Goal: Task Accomplishment & Management: Use online tool/utility

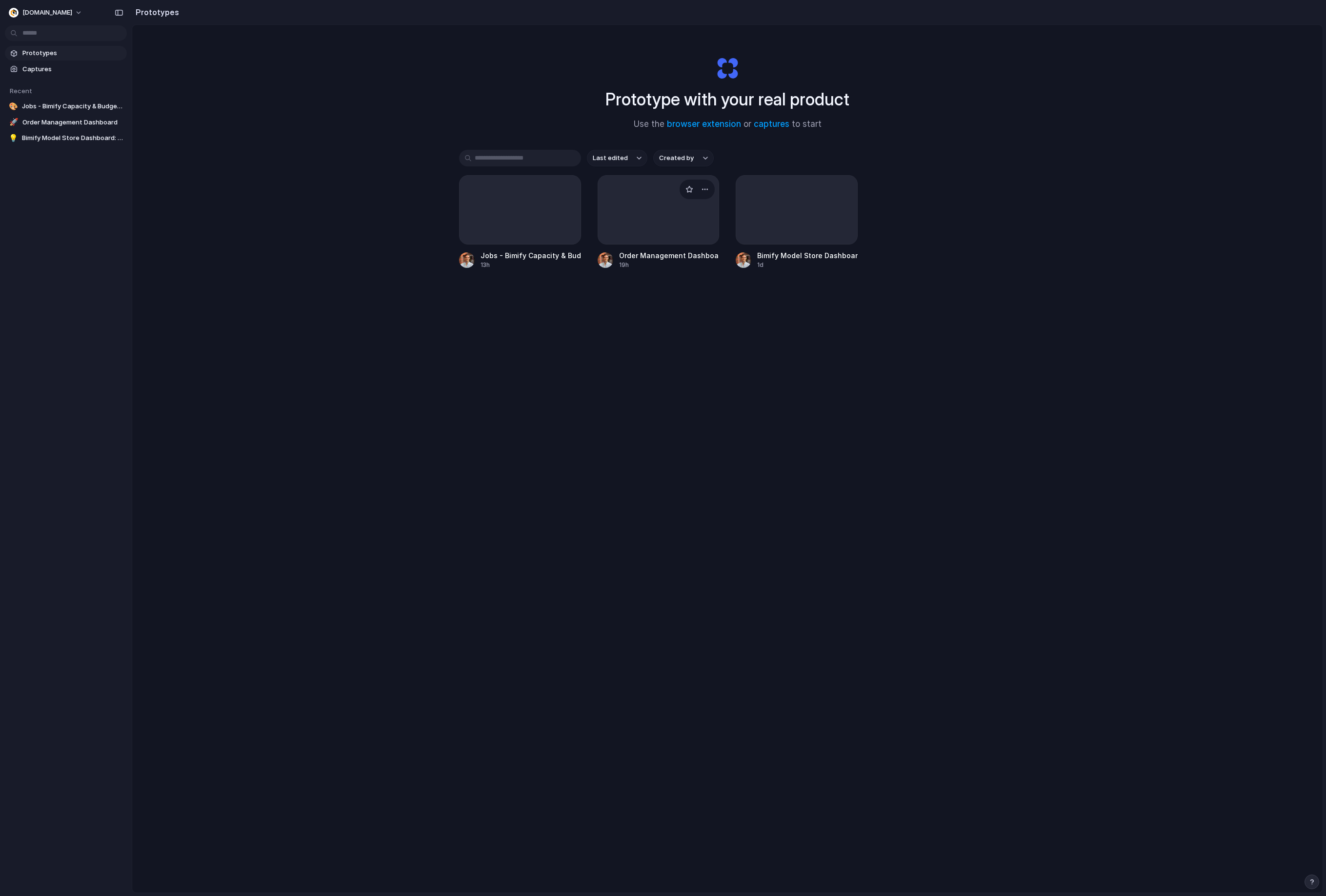
click at [675, 223] on div at bounding box center [659, 210] width 122 height 69
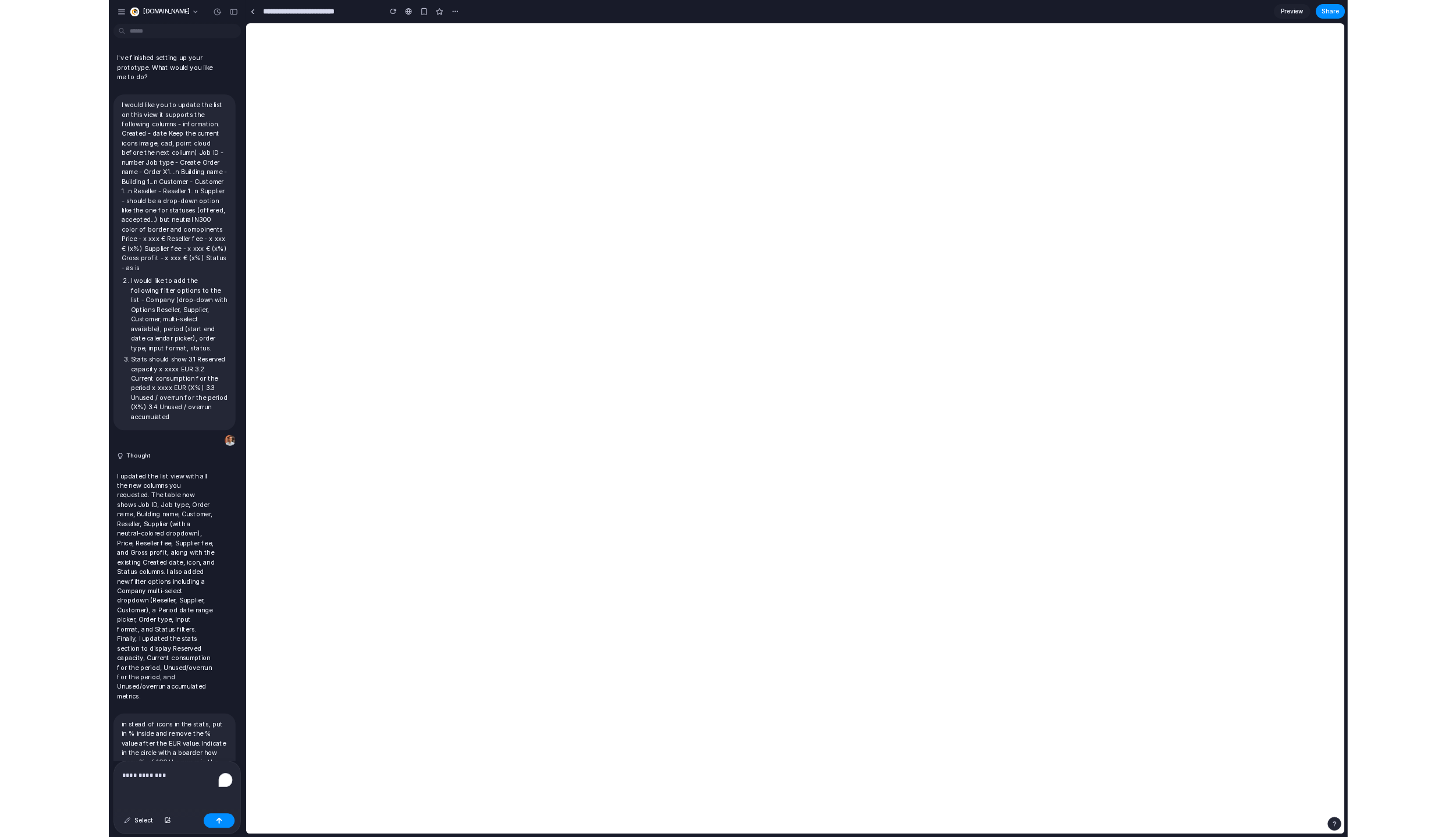
scroll to position [3271, 0]
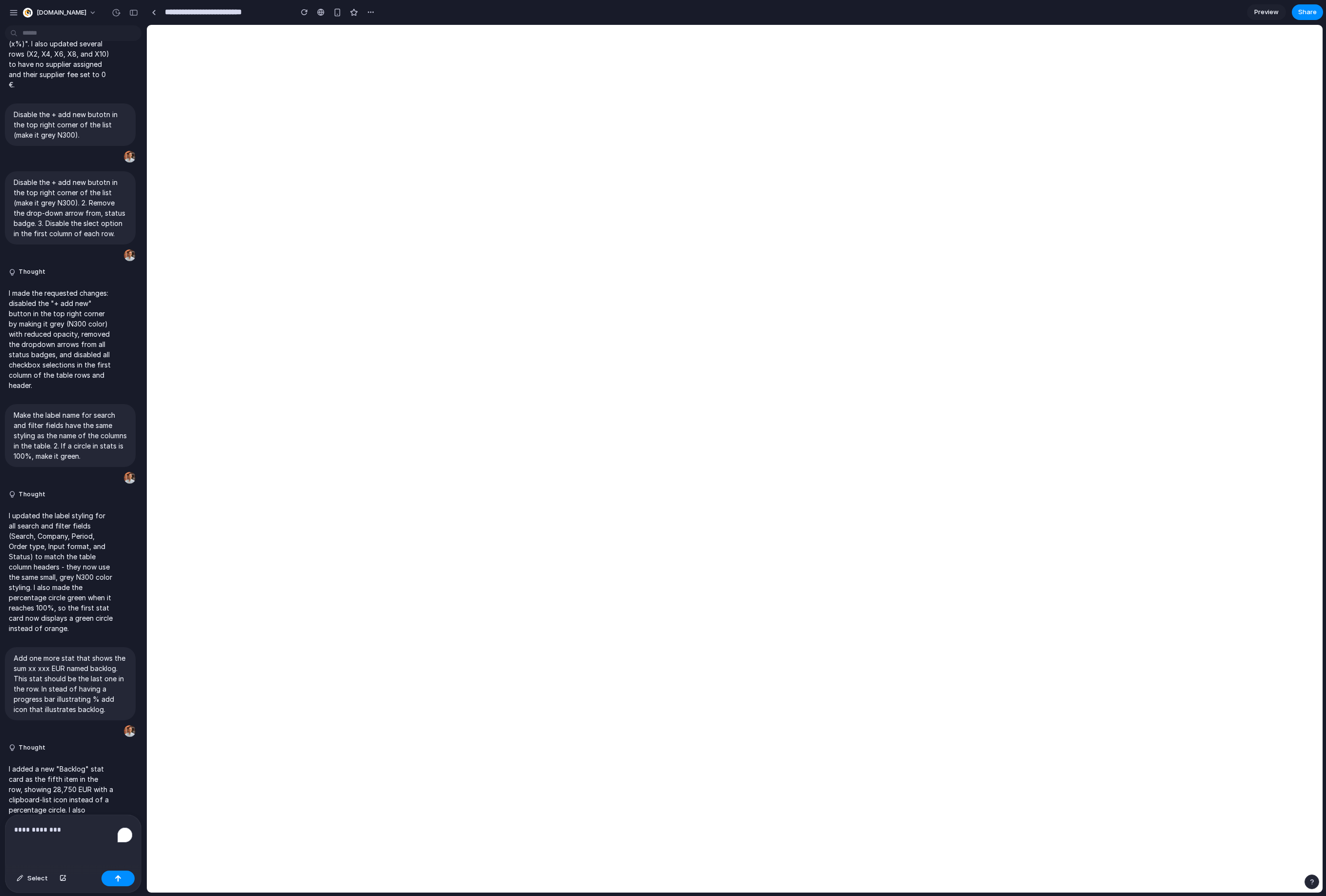
click at [64, 844] on div "**********" at bounding box center [73, 840] width 136 height 52
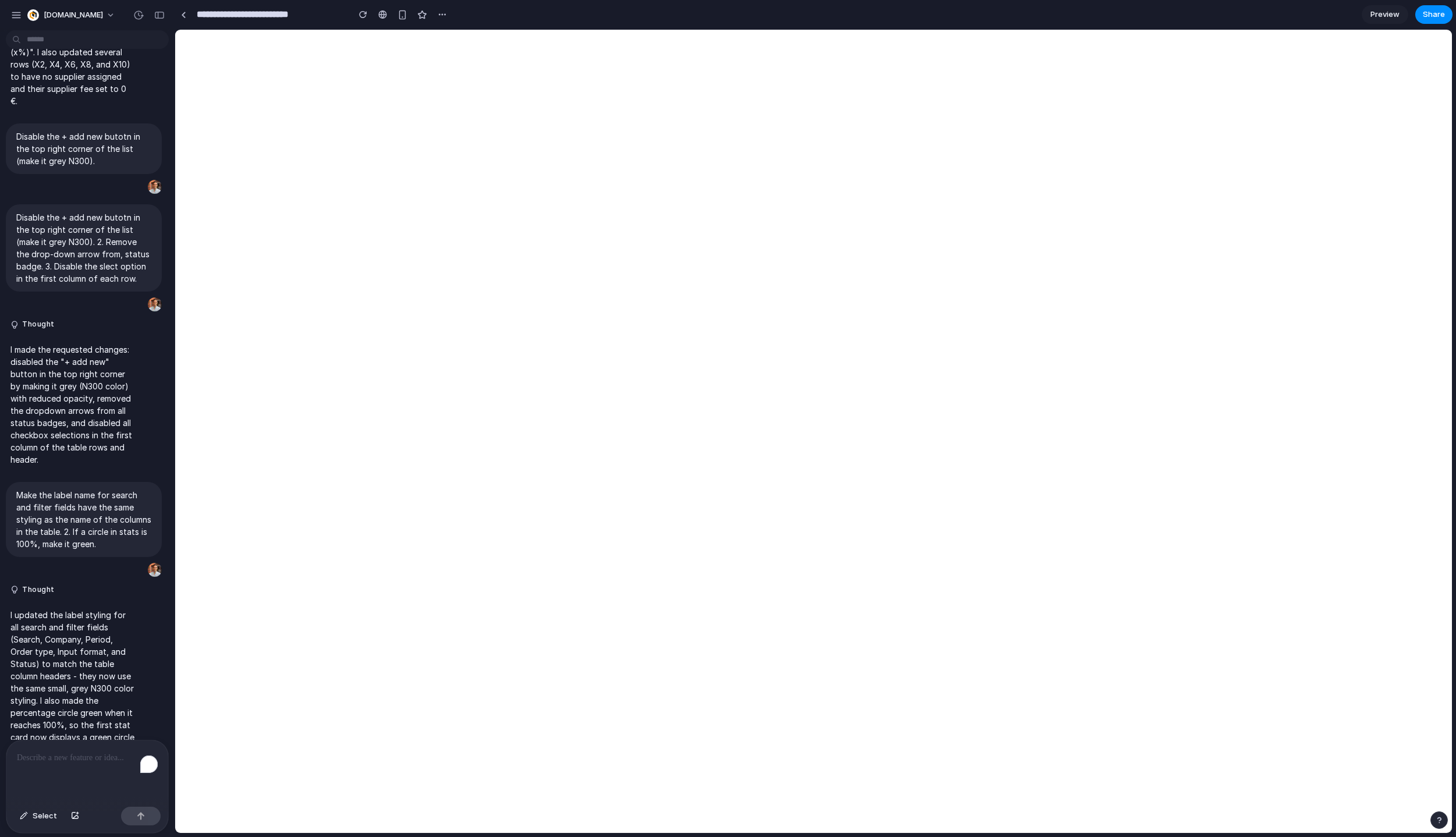
scroll to position [3370, 0]
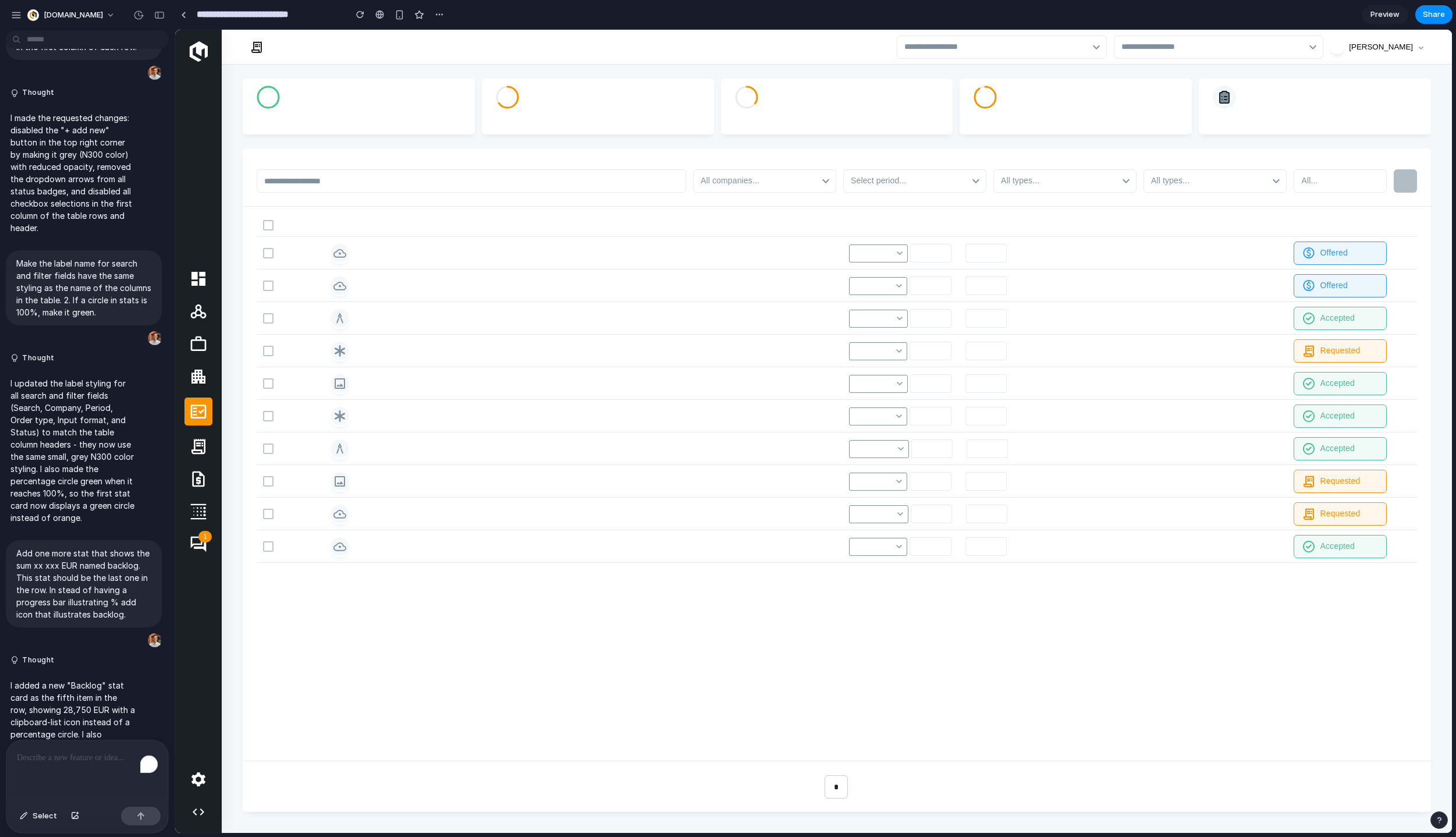
click at [1078, 602] on div "Created Job ID Job type Order name Building name Customer Reseller Supplier Sta…" at bounding box center [837, 484] width 1189 height 554
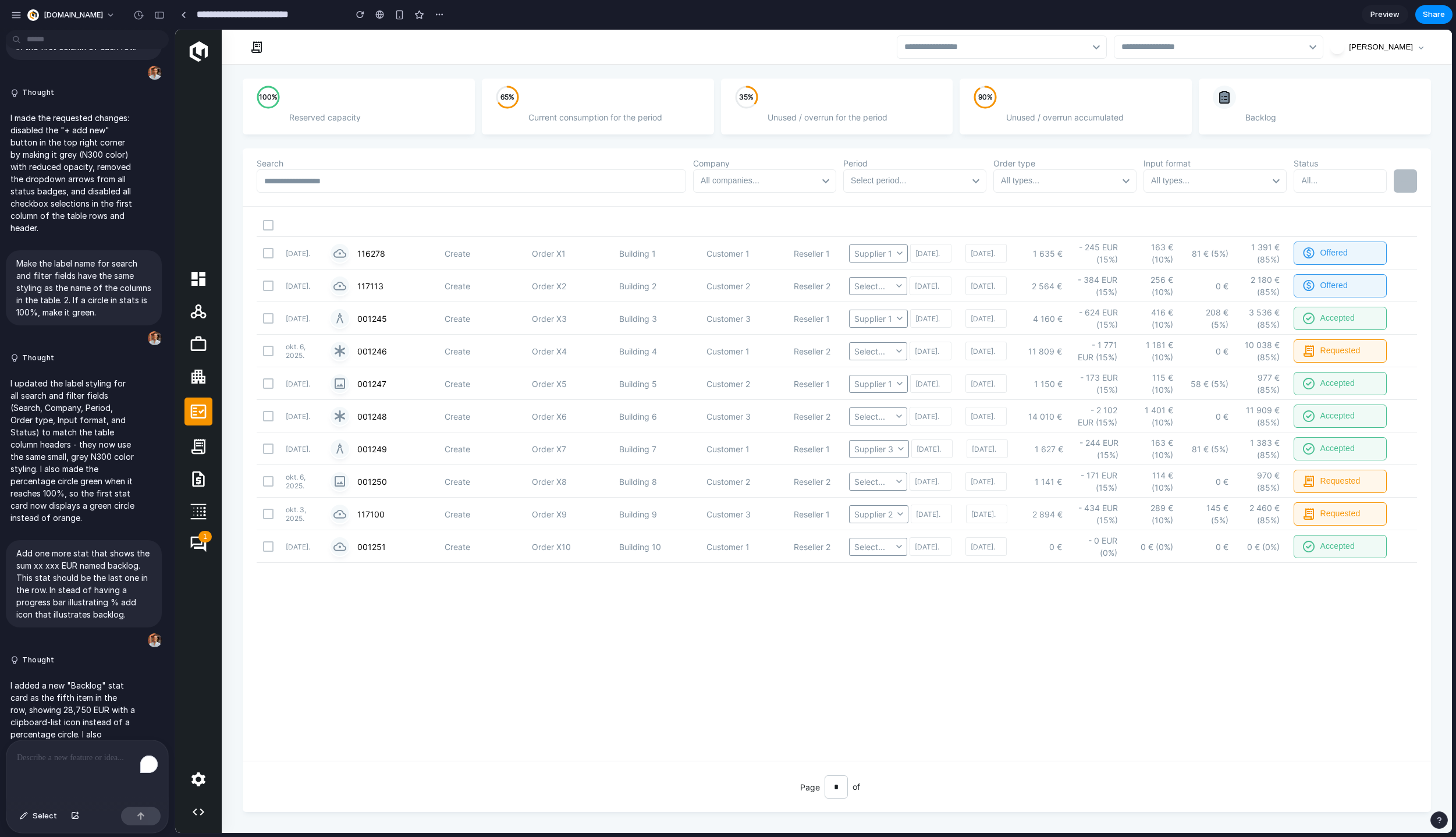
click at [1086, 590] on div "Created Job ID Job type Order name Building name Customer Reseller Supplier Sta…" at bounding box center [837, 484] width 1189 height 554
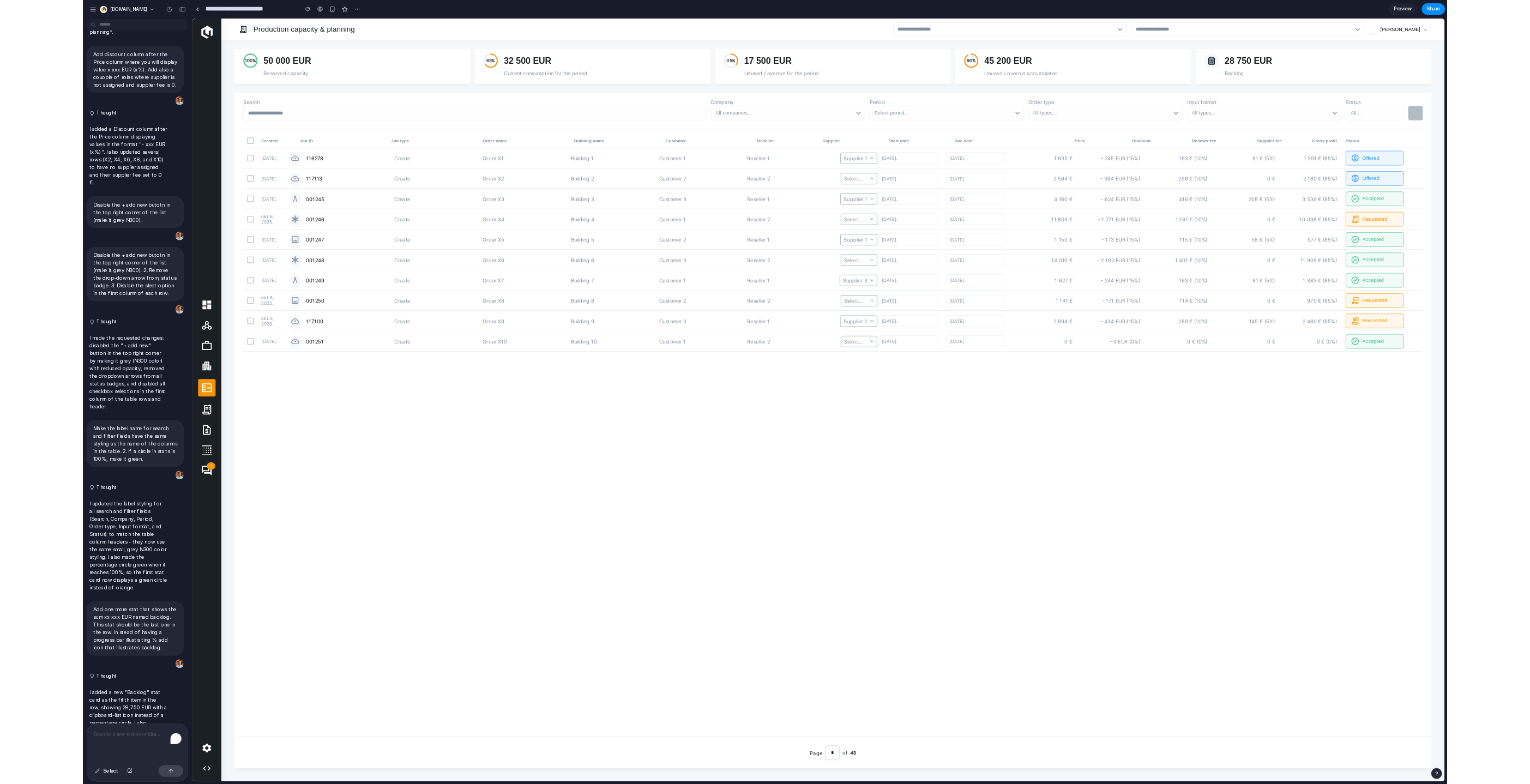
scroll to position [2885, 0]
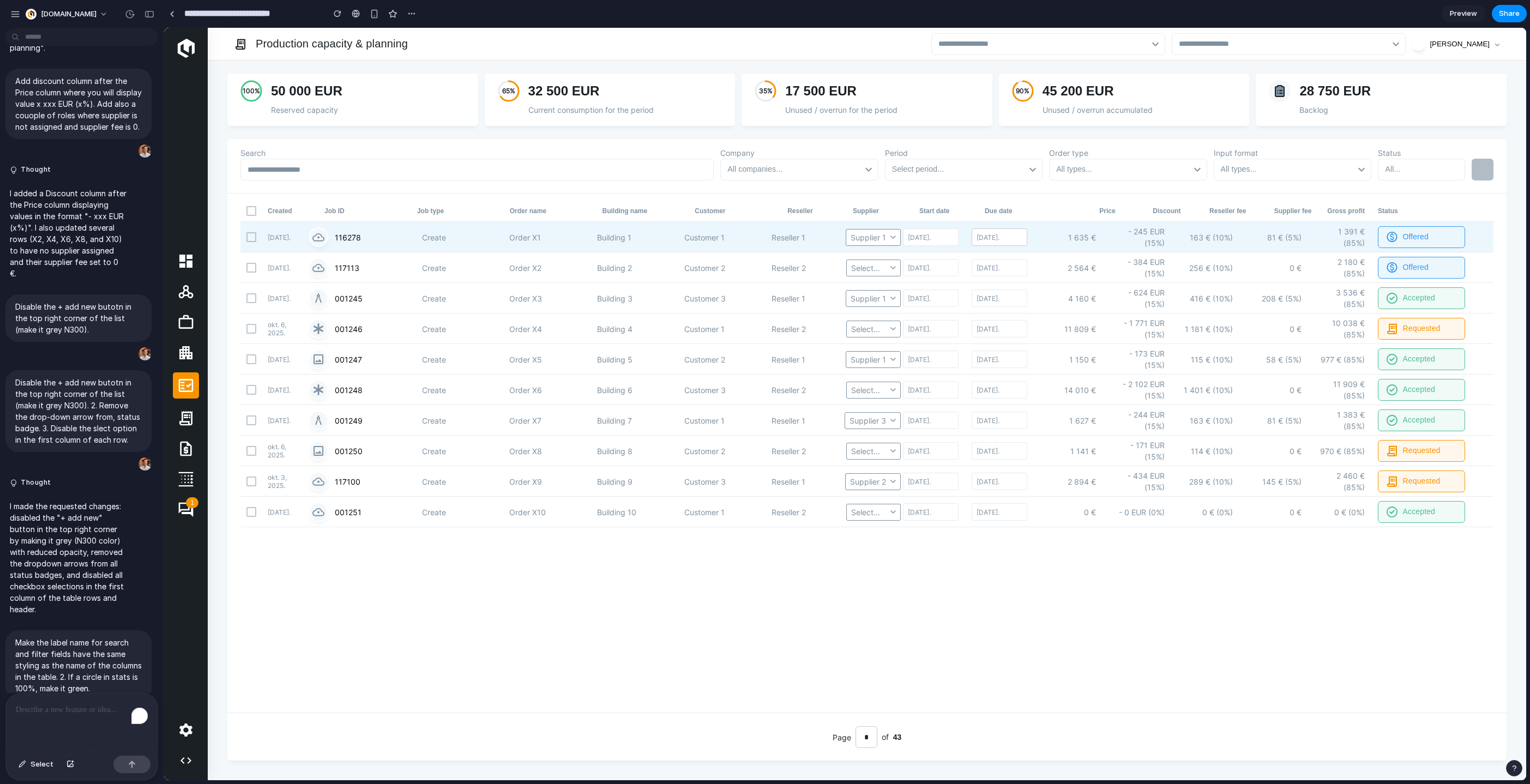
click at [996, 235] on div "mar. 20, 2025." at bounding box center [1000, 237] width 56 height 17
click at [1064, 359] on button "15" at bounding box center [1065, 360] width 23 height 23
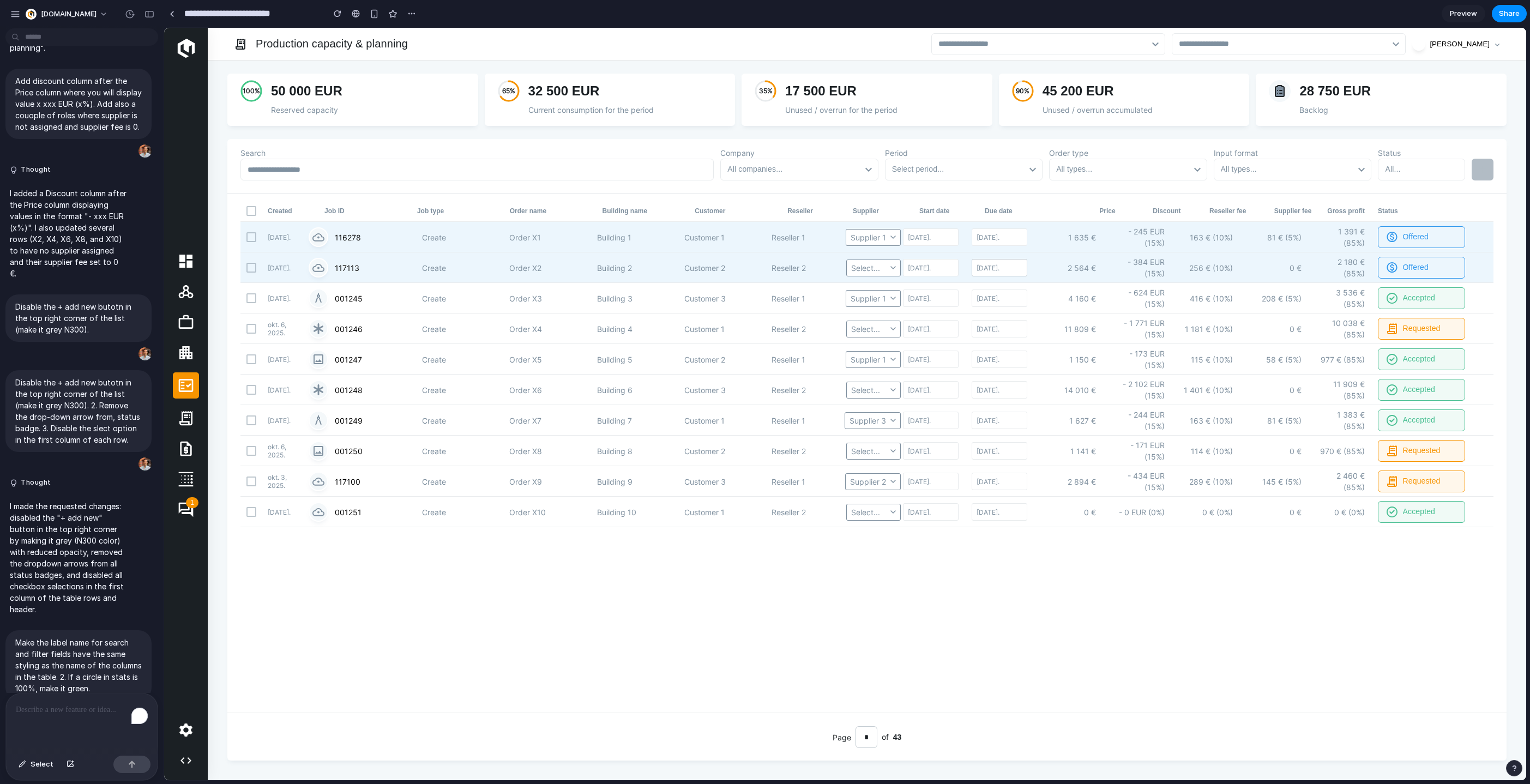
click at [991, 267] on div "apr. 10, 2025." at bounding box center [1000, 267] width 56 height 17
click at [1061, 388] on button "15" at bounding box center [1065, 390] width 23 height 23
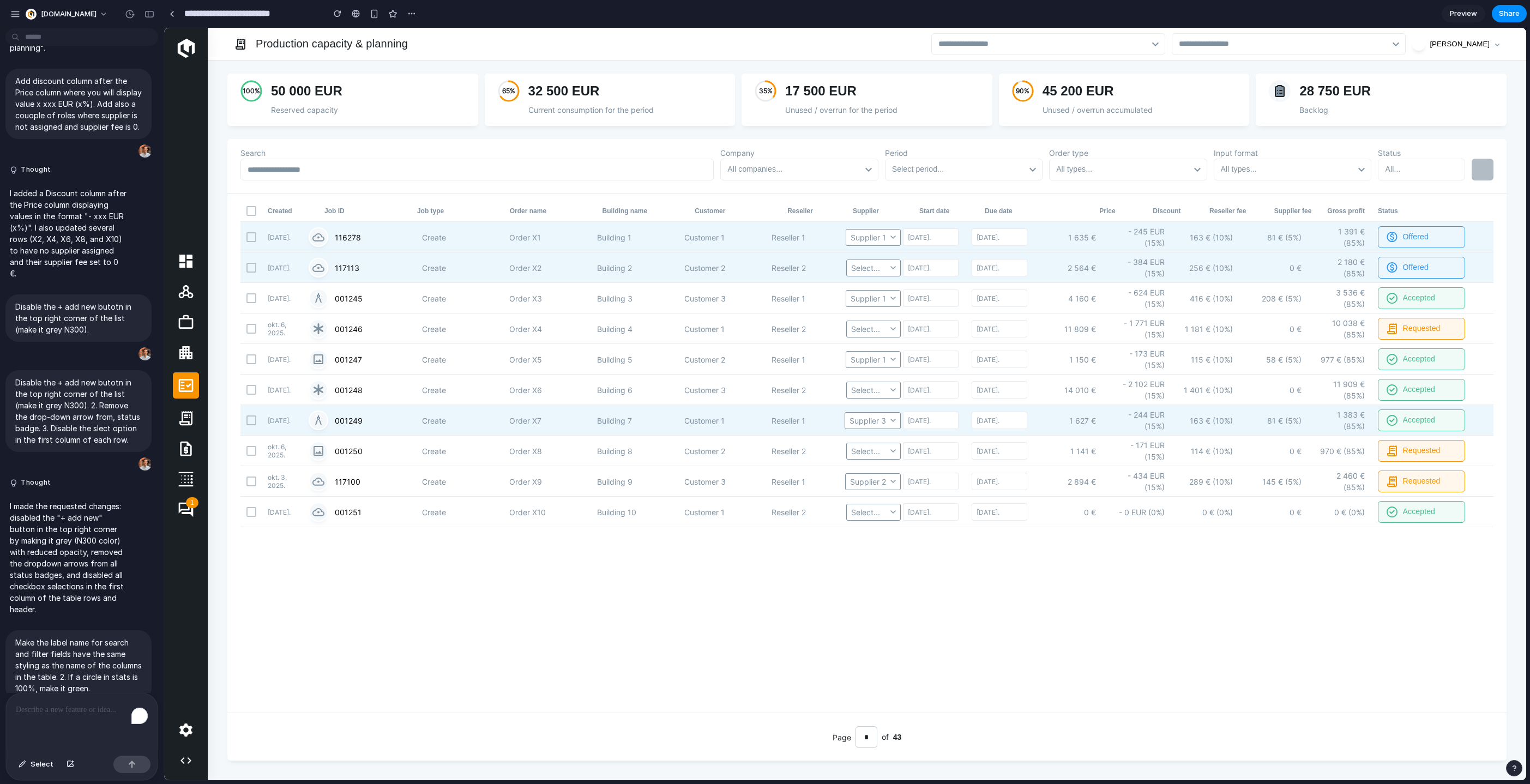
click at [896, 418] on div "Supplier 3" at bounding box center [873, 421] width 56 height 17
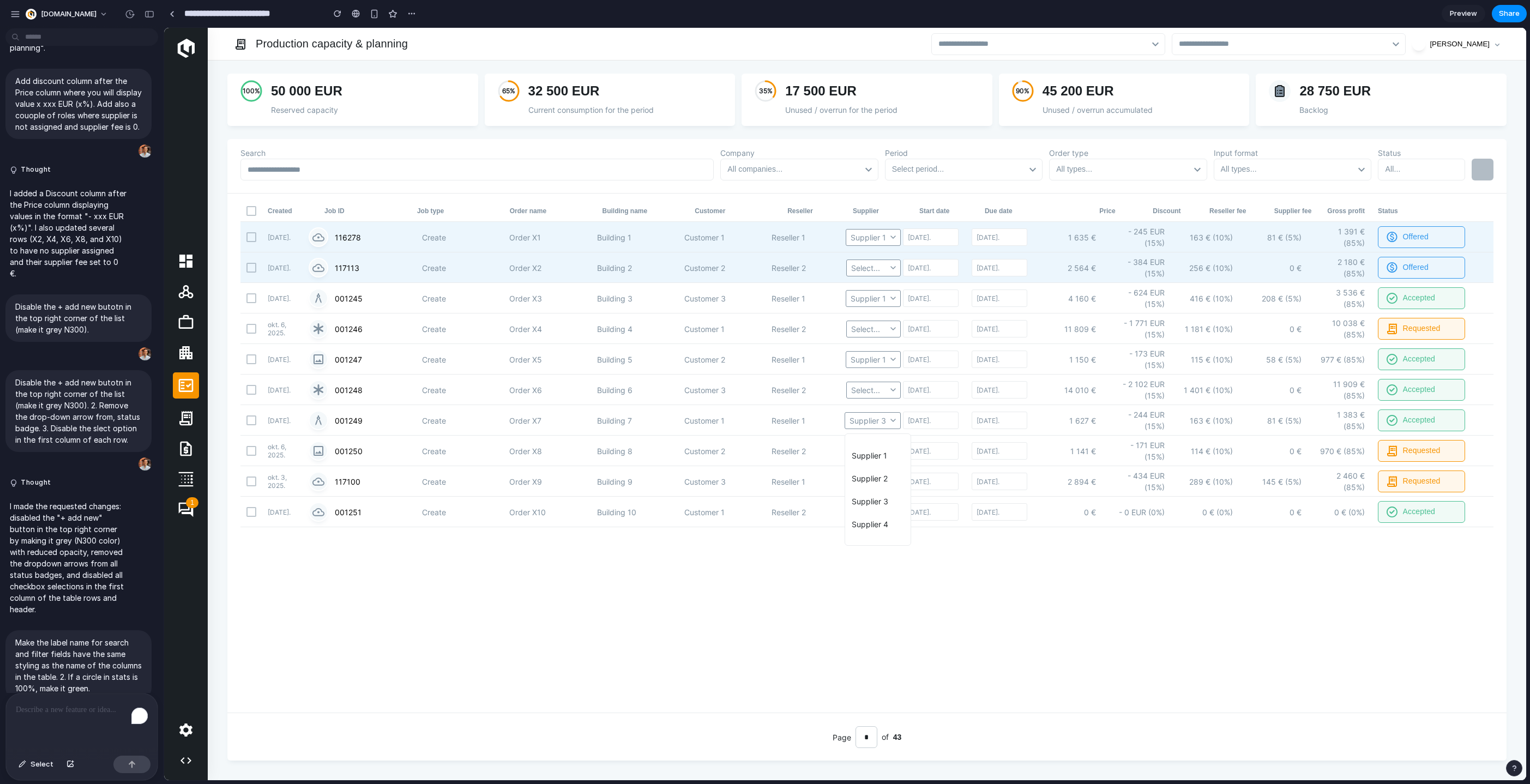
click at [875, 463] on li "Supplier 1" at bounding box center [878, 455] width 61 height 17
click at [944, 612] on div "Created Job ID Job type Order name Building name Customer Reseller Supplier Sta…" at bounding box center [867, 453] width 1279 height 519
click at [1019, 608] on div "Created Job ID Job type Order name Building name Customer Reseller Supplier Sta…" at bounding box center [867, 453] width 1279 height 519
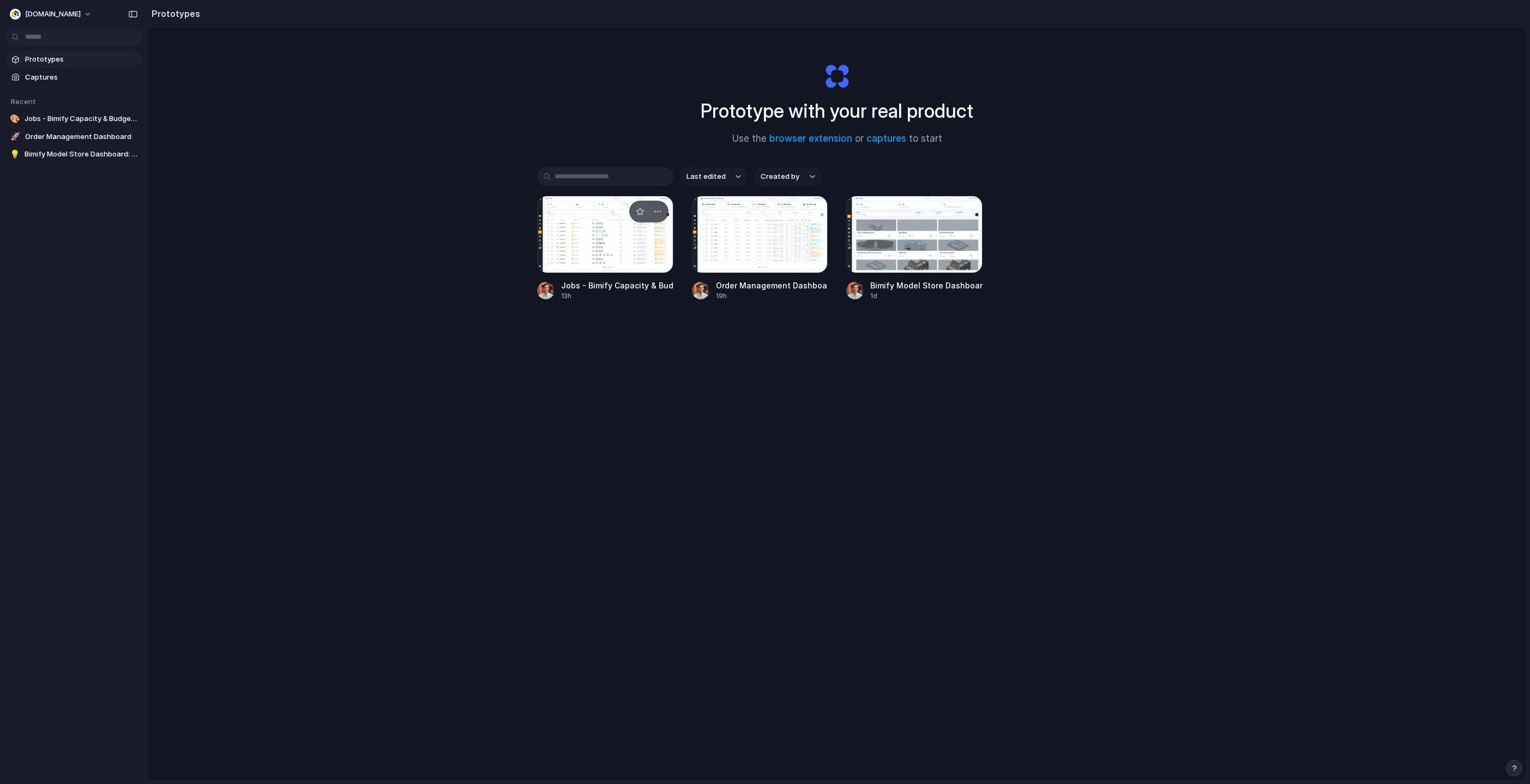
click at [618, 236] on div at bounding box center [605, 235] width 137 height 77
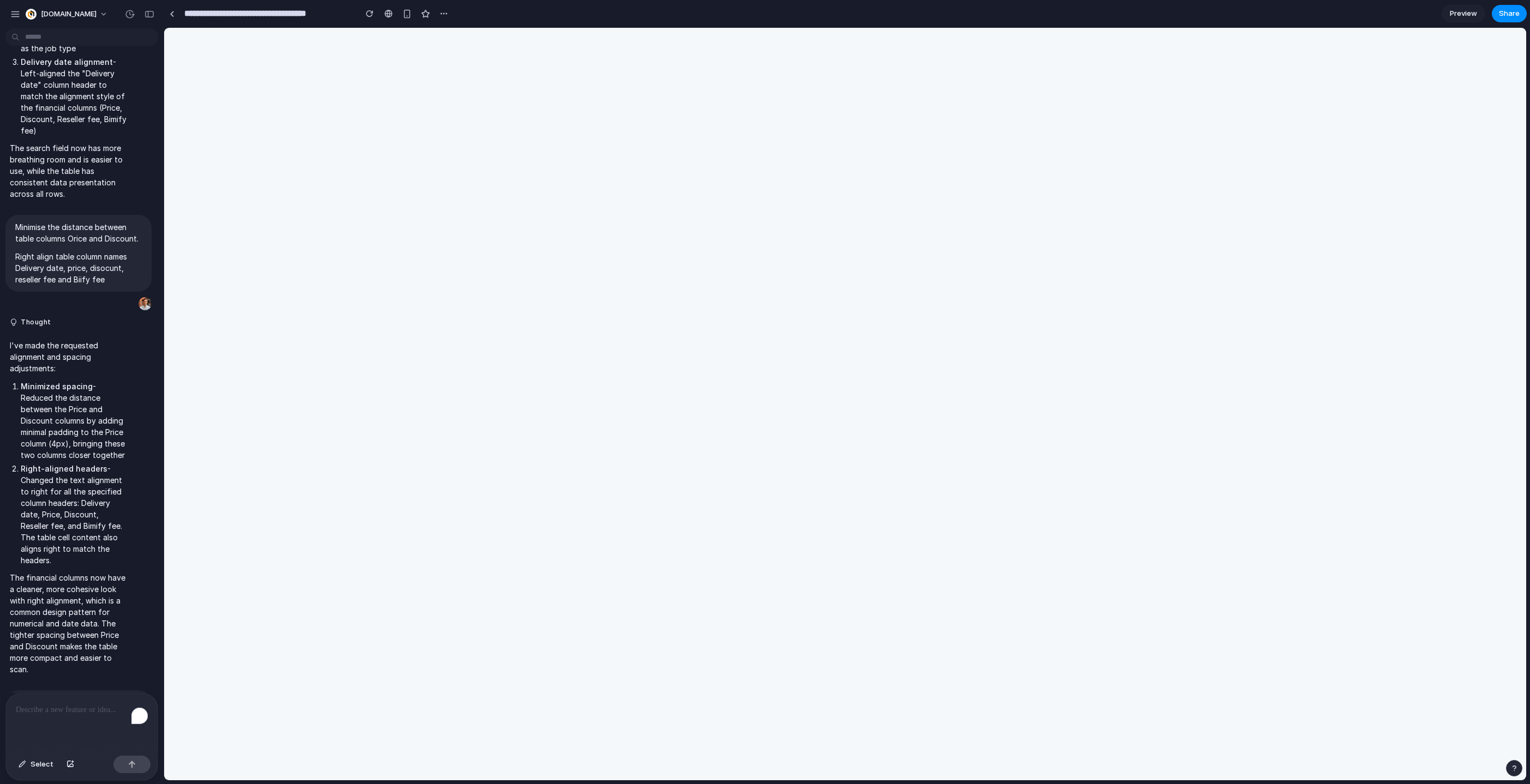
scroll to position [5125, 0]
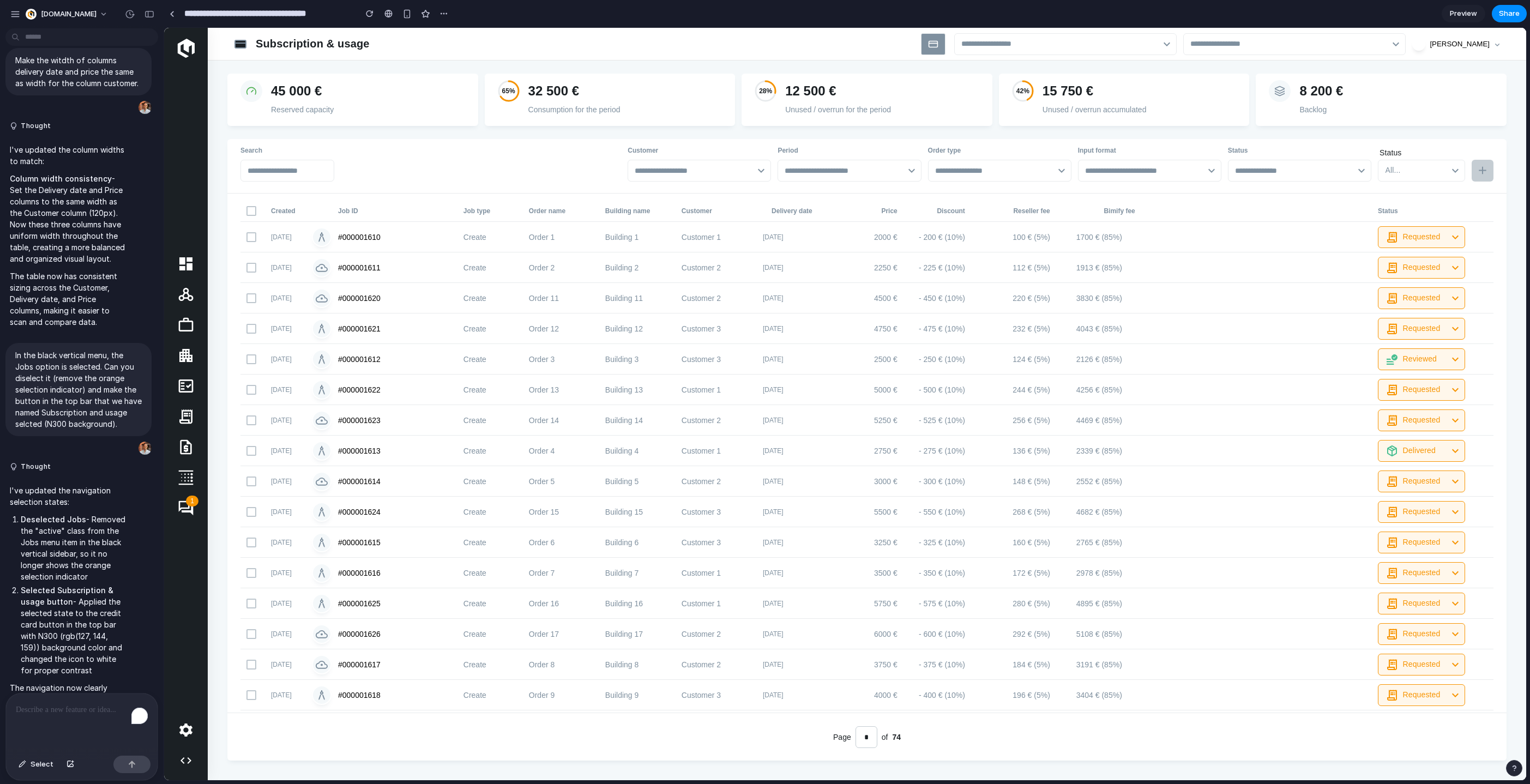
click at [935, 46] on rect at bounding box center [932, 44] width 9 height 6
click at [179, 13] on link at bounding box center [172, 14] width 17 height 17
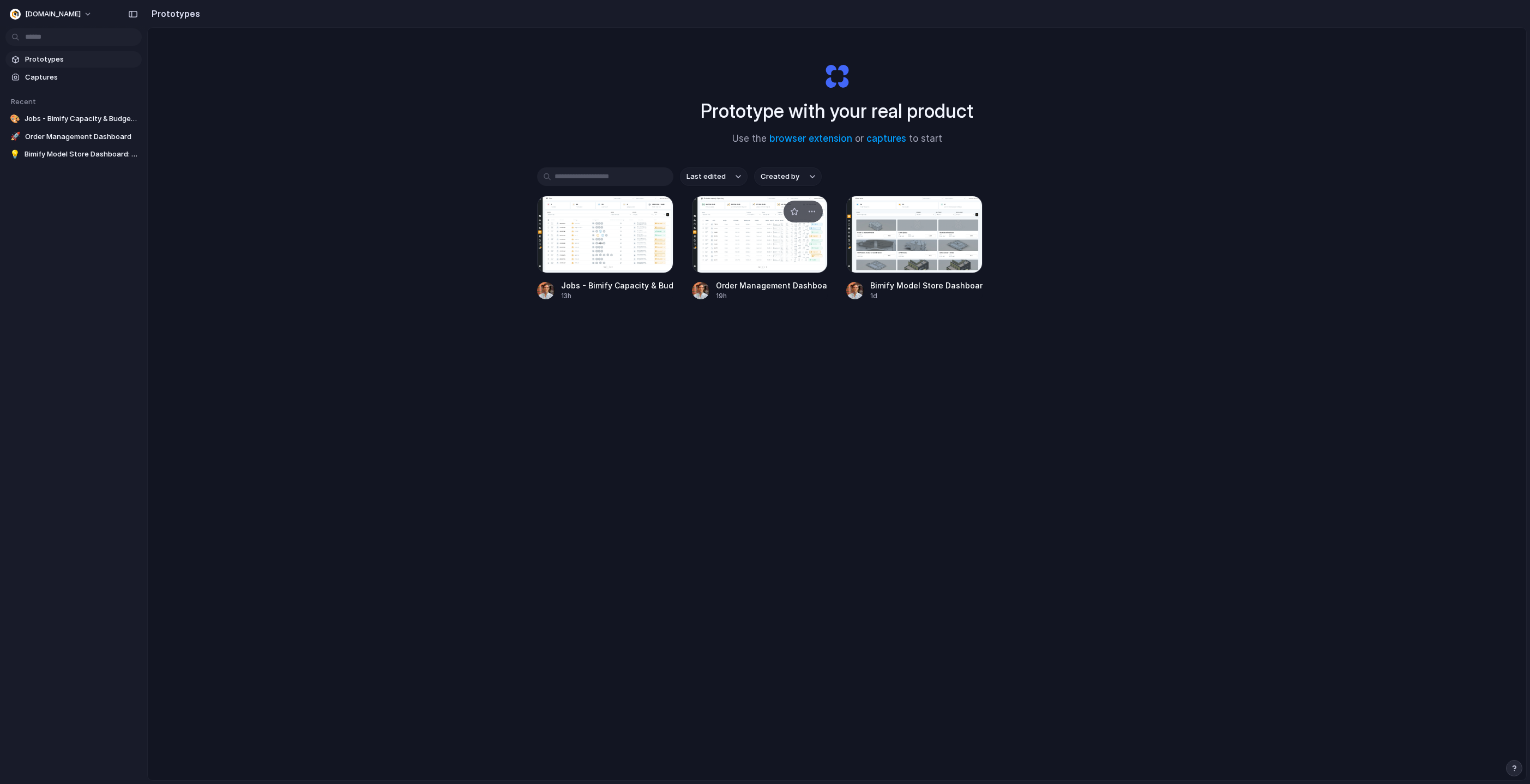
click at [729, 243] on div at bounding box center [760, 235] width 137 height 77
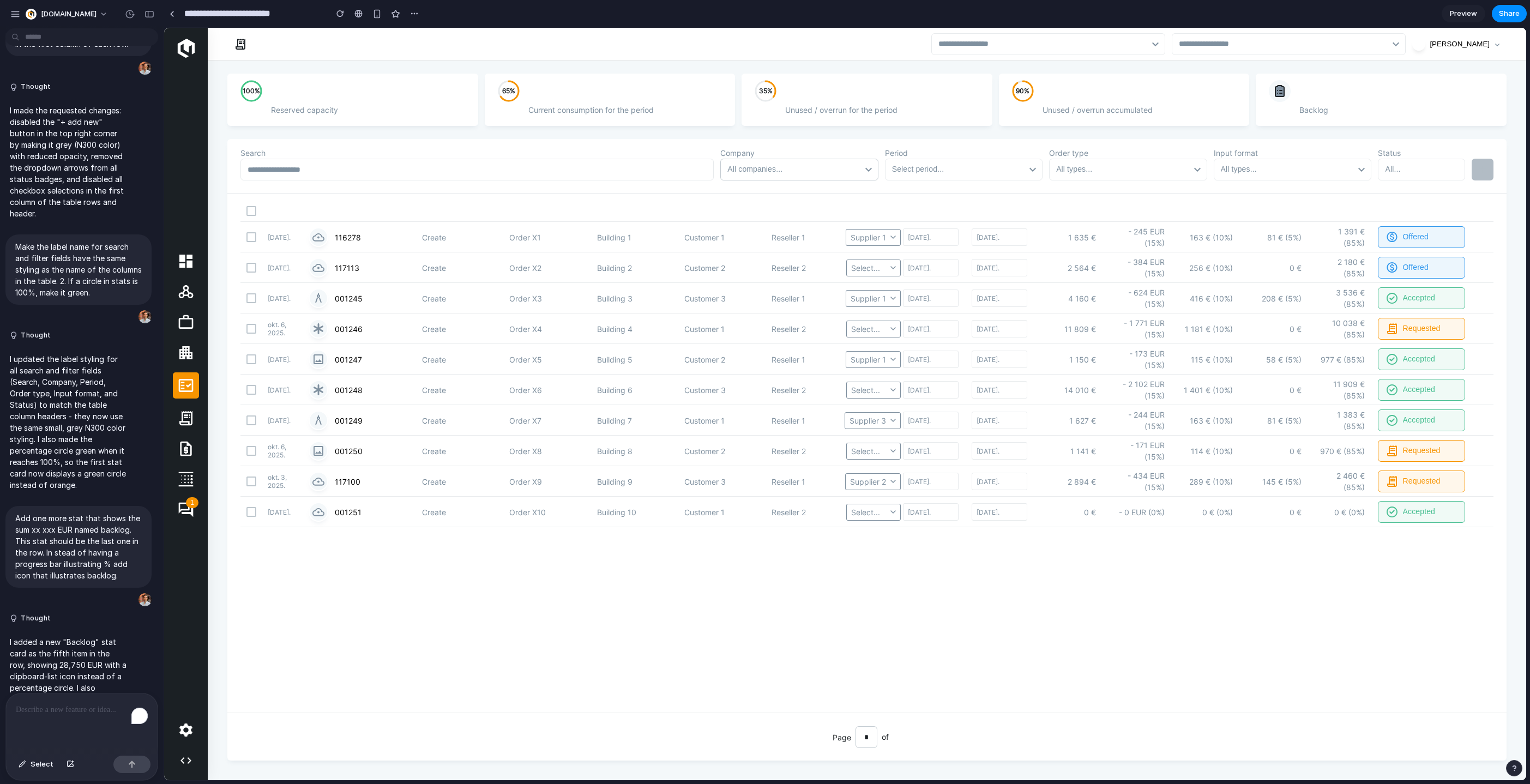
click at [750, 167] on div "All companies..." at bounding box center [798, 169] width 140 height 16
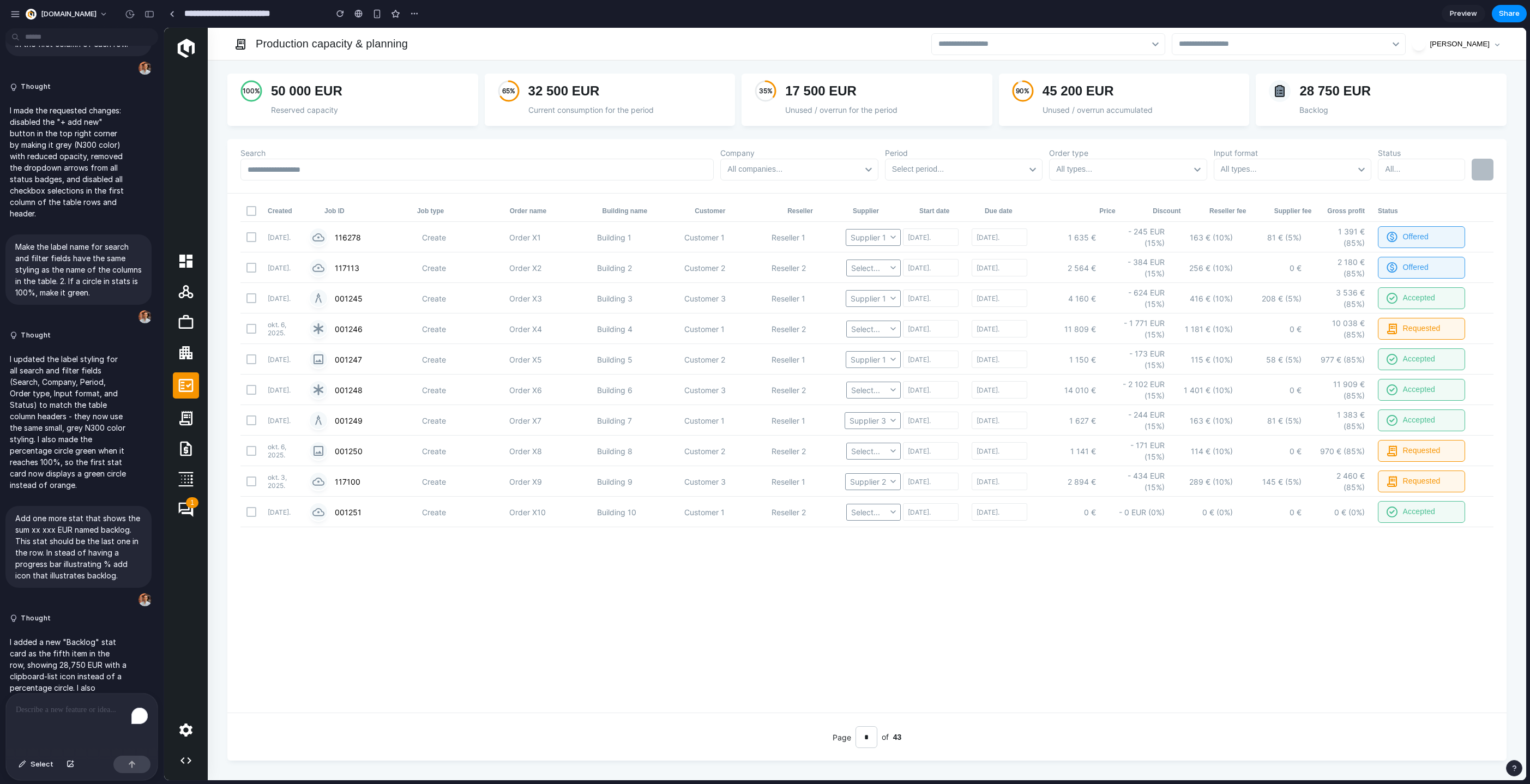
click at [710, 646] on div "Reseller Reseller 1 Reseller 2 Reseller 3 Supplier Supplier 1 Supplier 2 Suppli…" at bounding box center [845, 404] width 1362 height 753
